Goal: Transaction & Acquisition: Purchase product/service

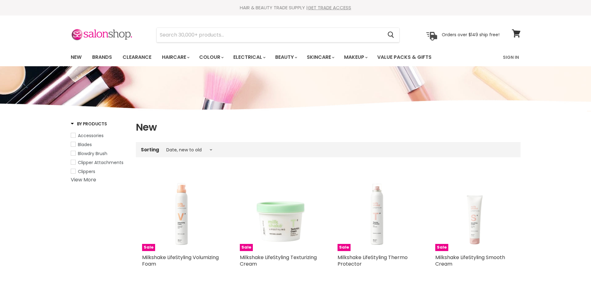
select select "created-descending"
click at [81, 58] on link "New" at bounding box center [76, 57] width 20 height 13
select select "created-descending"
click at [218, 33] on input "Search" at bounding box center [270, 35] width 226 height 14
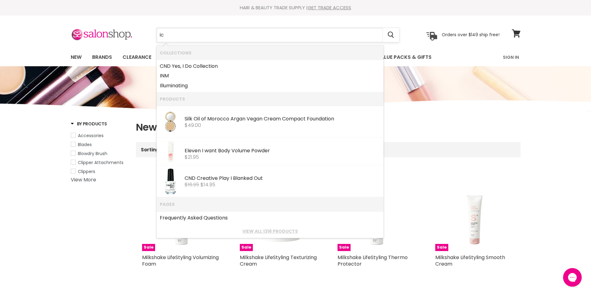
type input "icy"
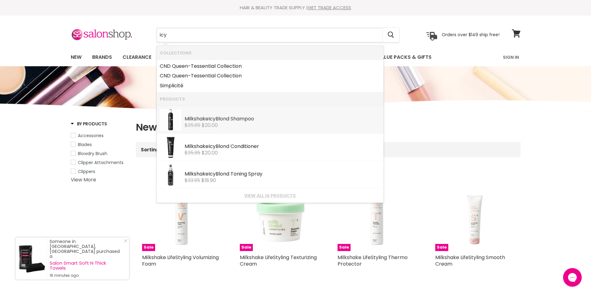
click at [244, 123] on div "$35.95 $20.00" at bounding box center [282, 126] width 196 height 6
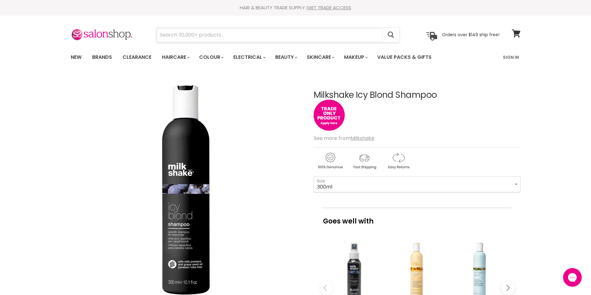
click at [224, 33] on input "Search" at bounding box center [270, 35] width 226 height 14
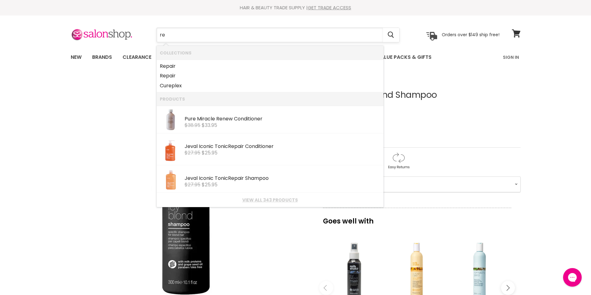
type input "r"
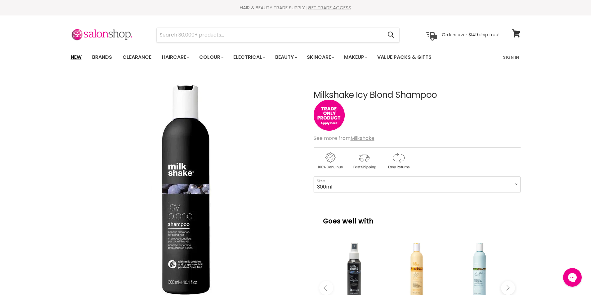
click at [73, 59] on link "New" at bounding box center [76, 57] width 20 height 13
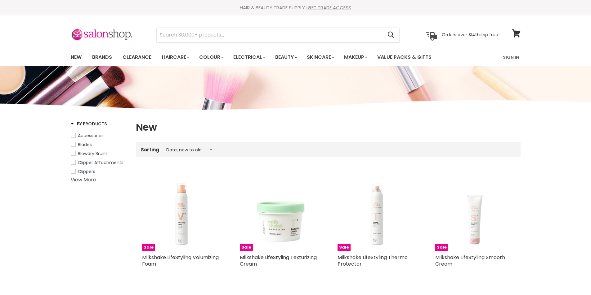
select select "created-descending"
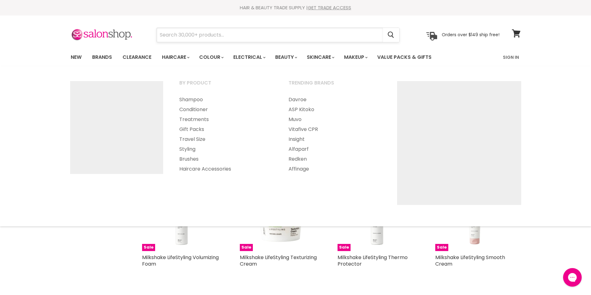
click at [197, 35] on input "Search" at bounding box center [270, 35] width 226 height 14
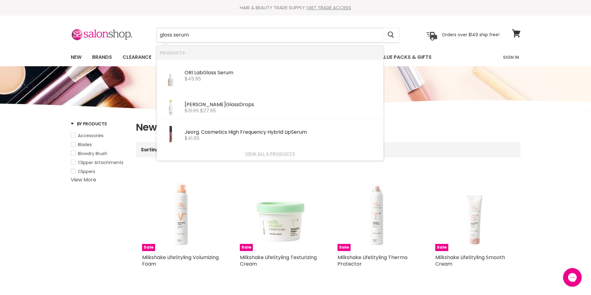
drag, startPoint x: 196, startPoint y: 36, endPoint x: 150, endPoint y: 32, distance: 45.7
click at [150, 32] on div "gloss serum Cancel" at bounding box center [277, 35] width 275 height 14
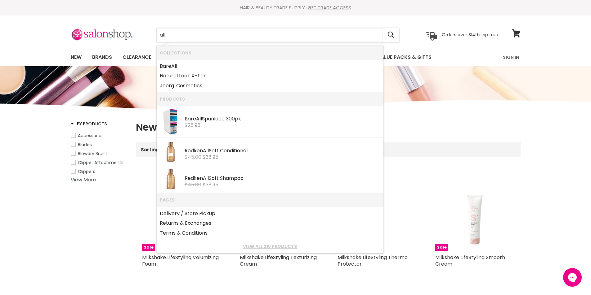
type input "all"
click at [46, 54] on div "New Brands Clearance Haircare" at bounding box center [295, 57] width 591 height 18
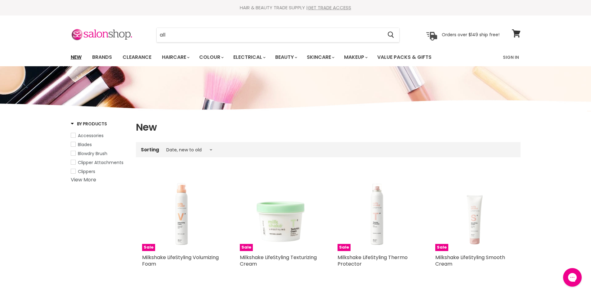
click at [76, 58] on link "New" at bounding box center [76, 57] width 20 height 13
select select "created-descending"
